Goal: Information Seeking & Learning: Understand process/instructions

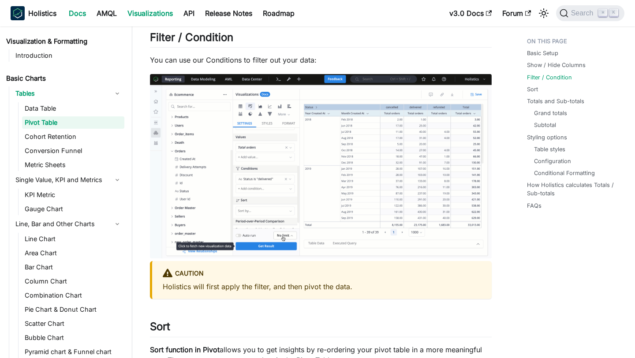
click at [86, 11] on link "Docs" at bounding box center [78, 13] width 28 height 14
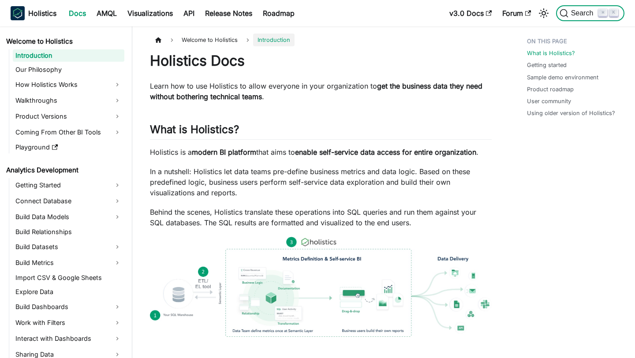
click at [576, 10] on span "Search" at bounding box center [584, 13] width 30 height 8
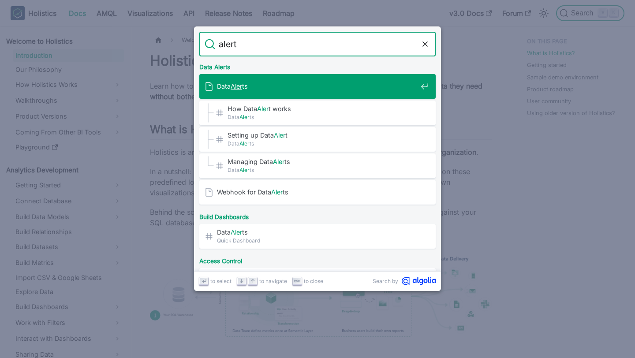
type input "alerts"
click at [313, 90] on span "Data Alerts" at bounding box center [317, 86] width 200 height 8
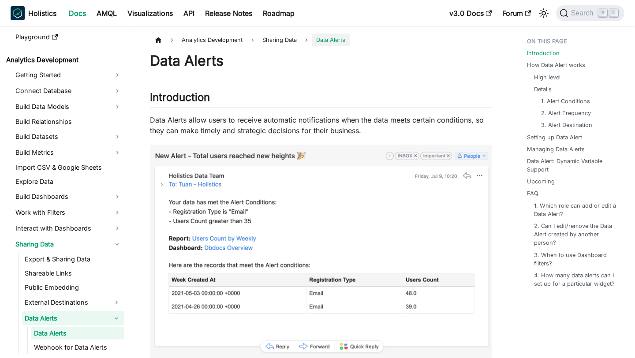
scroll to position [127, 0]
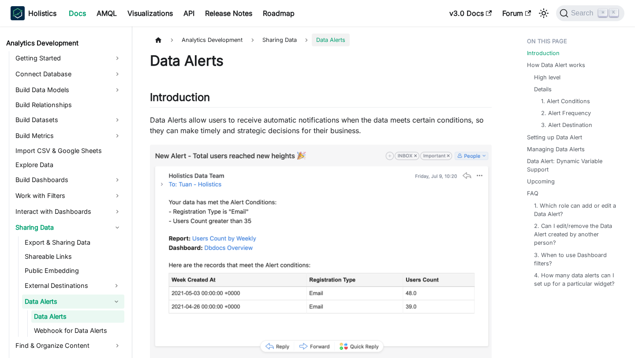
click at [73, 316] on link "Data Alerts" at bounding box center [77, 317] width 93 height 12
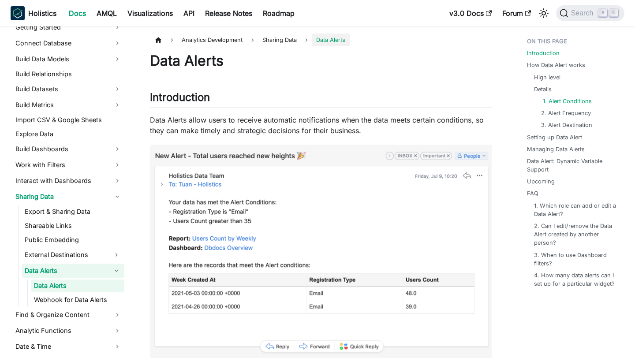
click at [575, 101] on link "1. Alert Conditions" at bounding box center [567, 101] width 49 height 8
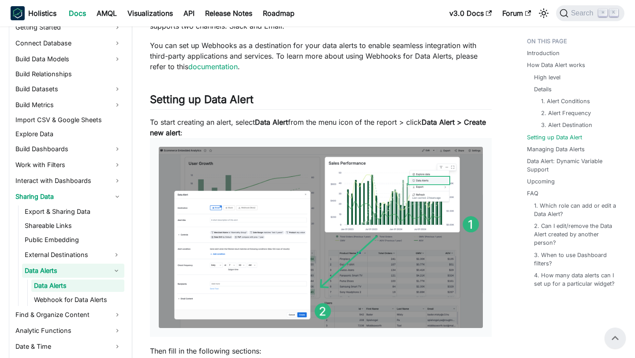
scroll to position [889, 0]
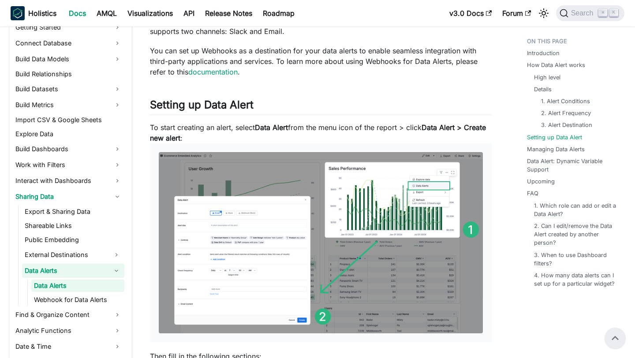
click at [208, 130] on p "To start creating an alert, select Data Alert from the menu icon of the report …" at bounding box center [321, 232] width 342 height 220
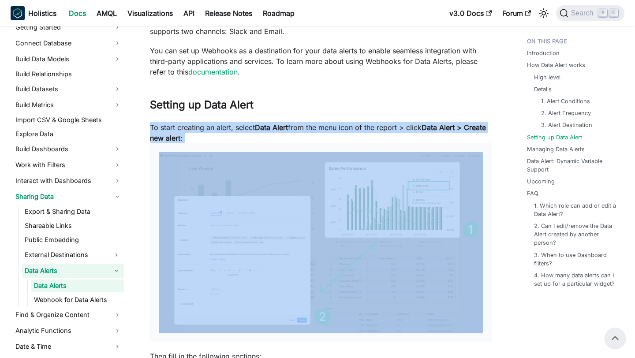
copy p "To start creating an alert, select Data Alert from the menu icon of the report …"
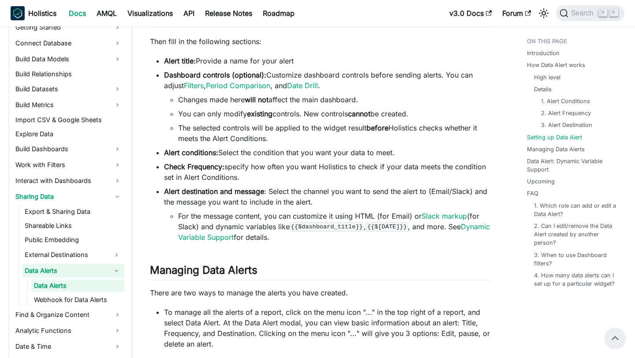
scroll to position [1182, 0]
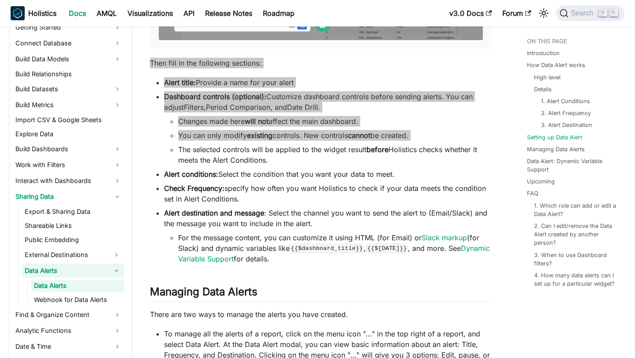
drag, startPoint x: 150, startPoint y: 62, endPoint x: 227, endPoint y: 143, distance: 110.8
click at [227, 143] on div "Data Alerts Introduction ​ Data Alerts allow users to receive automatic notific…" at bounding box center [321, 224] width 342 height 2708
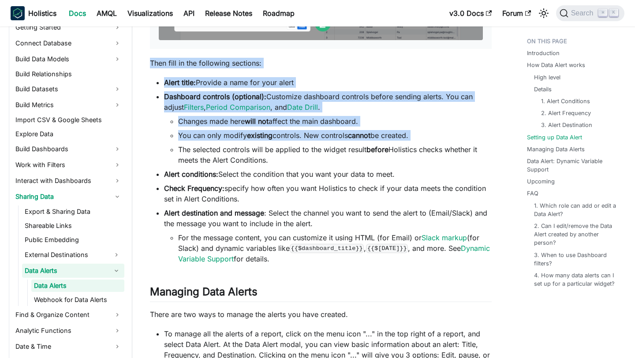
click at [238, 162] on li "The selected controls will be applied to the widget result before Holistics che…" at bounding box center [335, 154] width 314 height 21
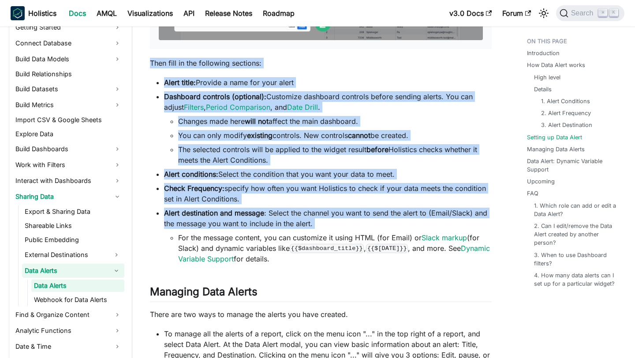
drag, startPoint x: 150, startPoint y: 64, endPoint x: 316, endPoint y: 229, distance: 234.9
click at [316, 229] on article "Analytics Development Sharing Data Data Alerts On this page Data Alerts Introdu…" at bounding box center [321, 214] width 356 height 2727
copy div "Then fill in the following sections: Alert title: Provide a name for your alert…"
click at [411, 128] on ul "Changes made here will not affect the main dashboard. You can only modify exist…" at bounding box center [328, 140] width 328 height 49
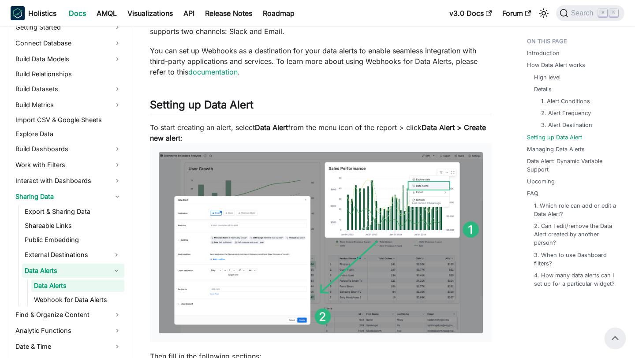
scroll to position [763, 0]
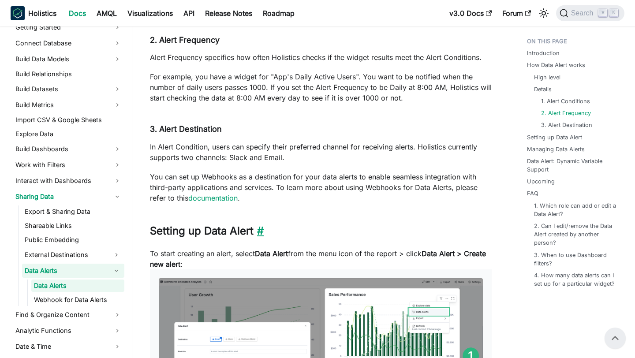
click at [259, 229] on link "​" at bounding box center [259, 231] width 10 height 13
